Goal: Navigation & Orientation: Understand site structure

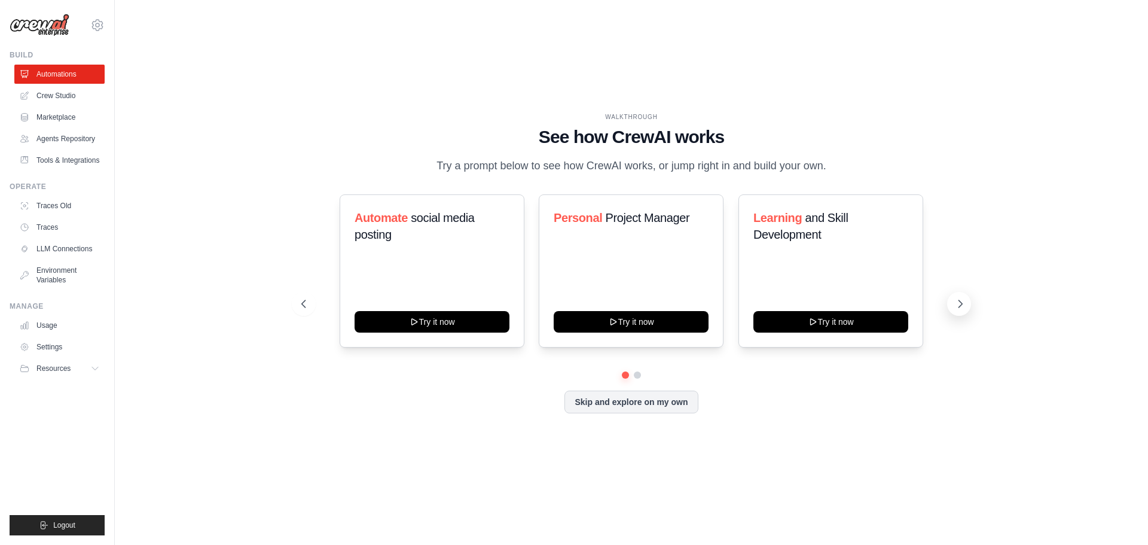
click at [963, 304] on icon at bounding box center [961, 304] width 12 height 12
click at [962, 301] on icon at bounding box center [961, 304] width 12 height 12
click at [603, 400] on button "Skip and explore on my own" at bounding box center [631, 400] width 133 height 23
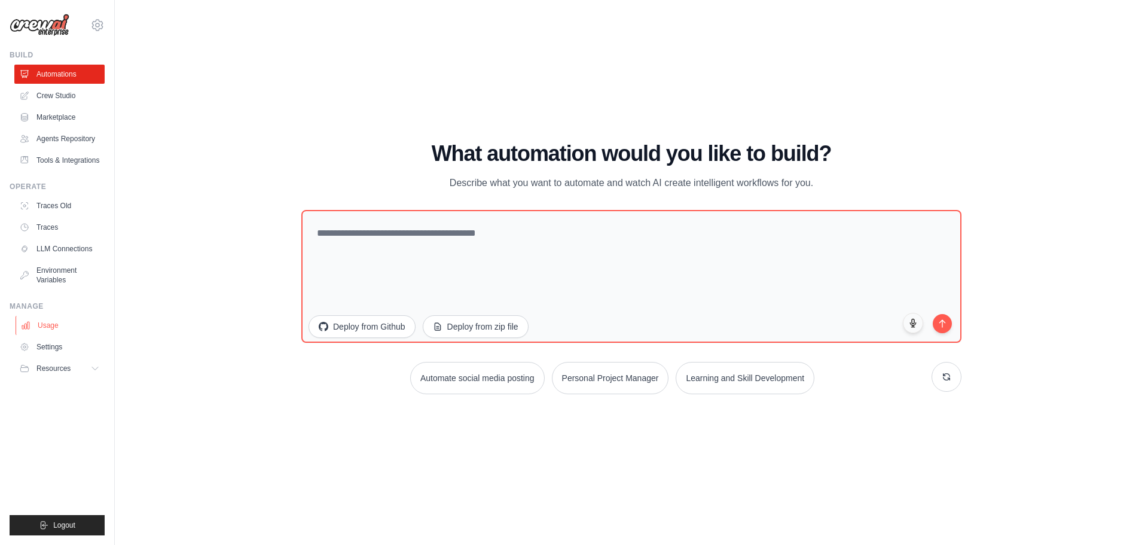
click at [46, 323] on link "Usage" at bounding box center [61, 325] width 90 height 19
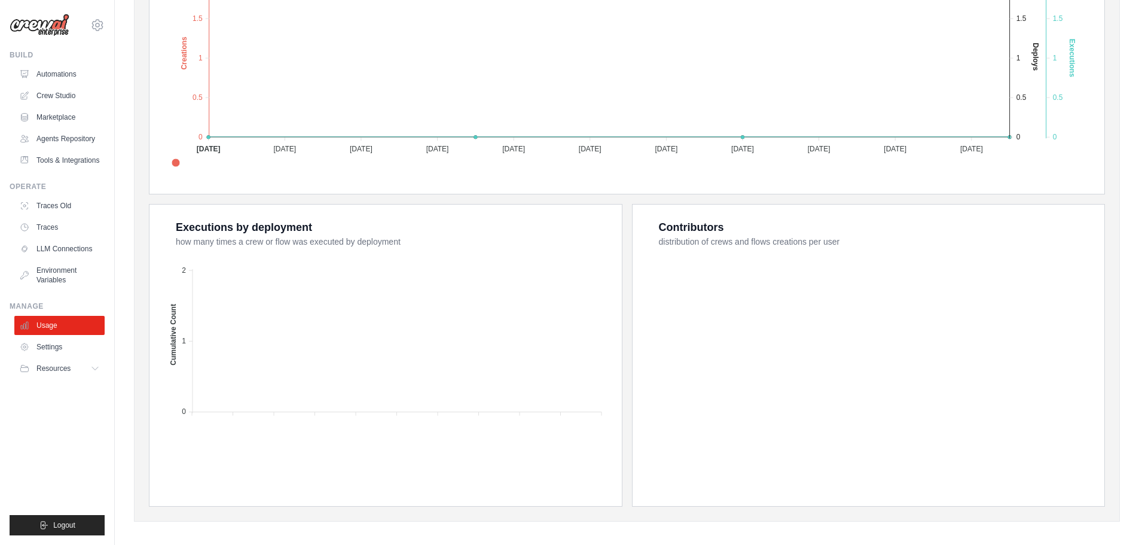
scroll to position [322, 0]
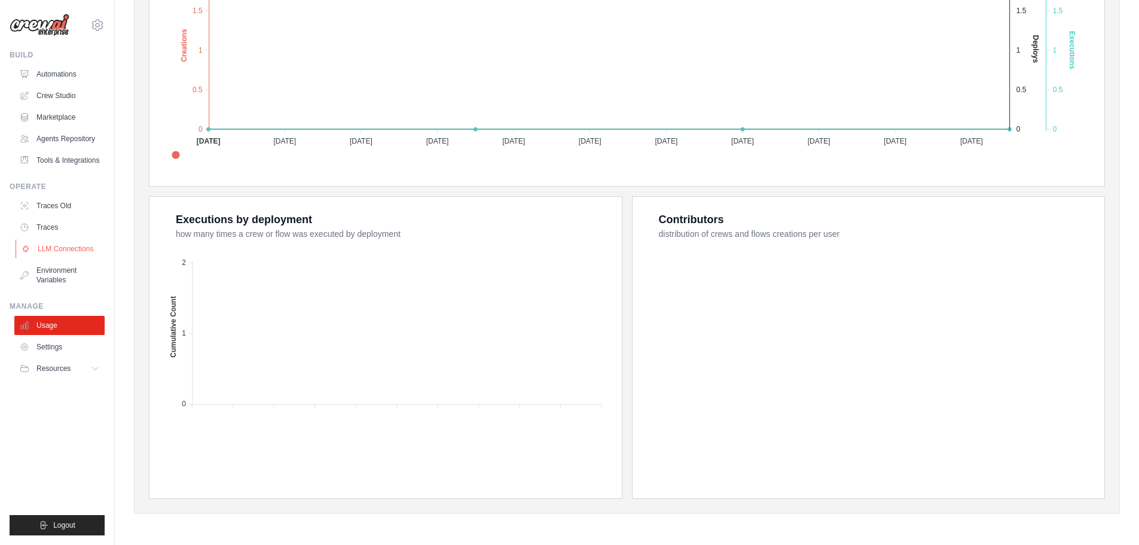
click at [60, 247] on link "LLM Connections" at bounding box center [61, 248] width 90 height 19
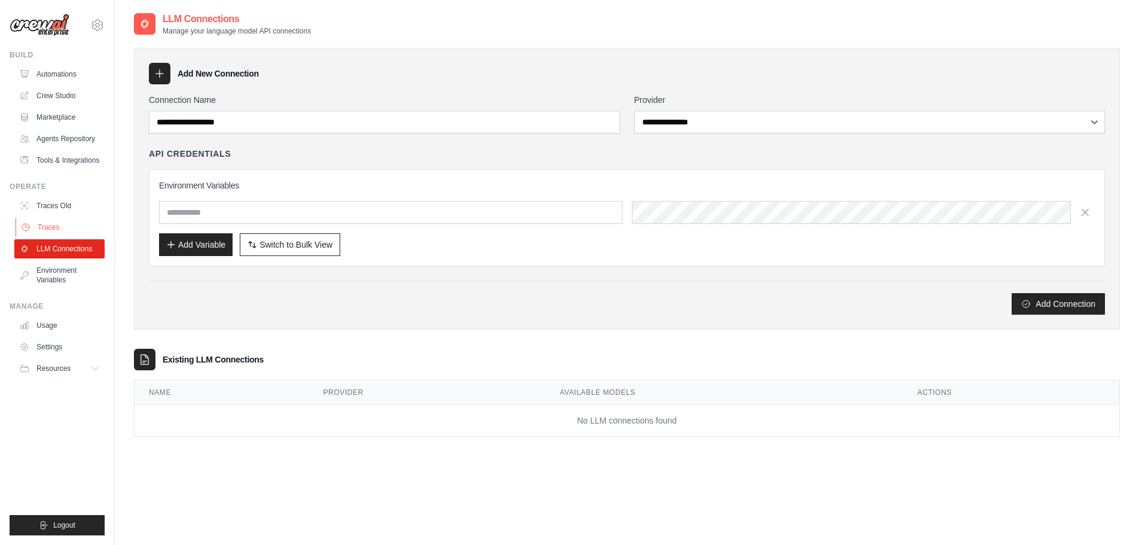
click at [60, 225] on link "Traces" at bounding box center [61, 227] width 90 height 19
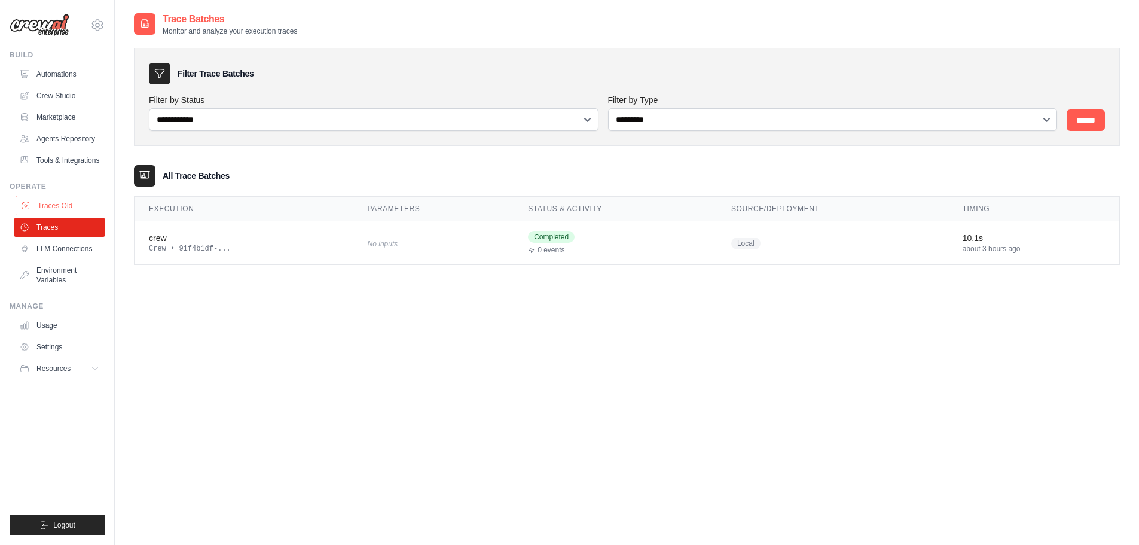
click at [42, 205] on link "Traces Old" at bounding box center [61, 205] width 90 height 19
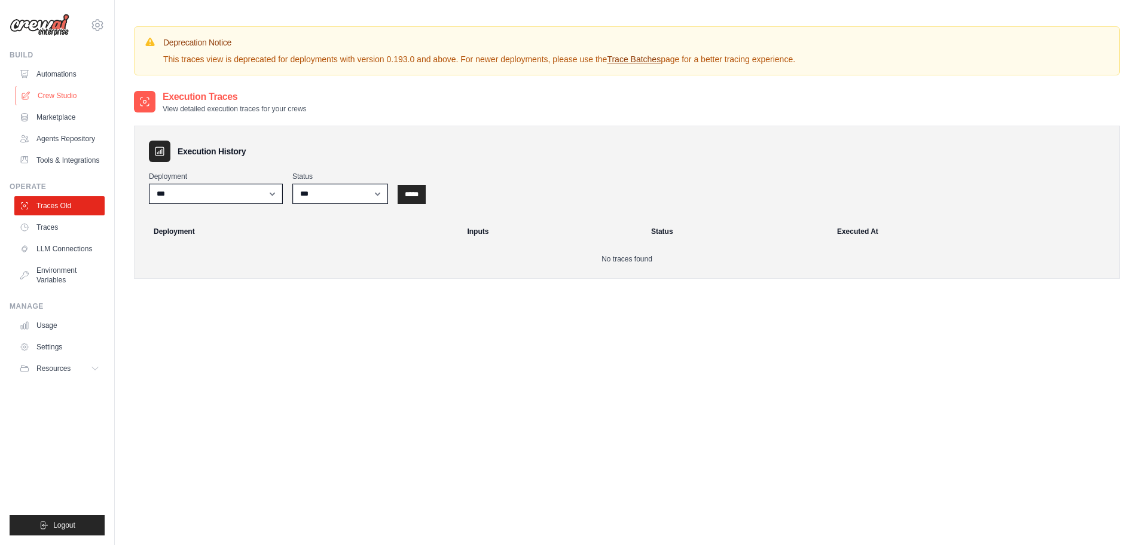
click at [58, 97] on link "Crew Studio" at bounding box center [61, 95] width 90 height 19
